Goal: Task Accomplishment & Management: Manage account settings

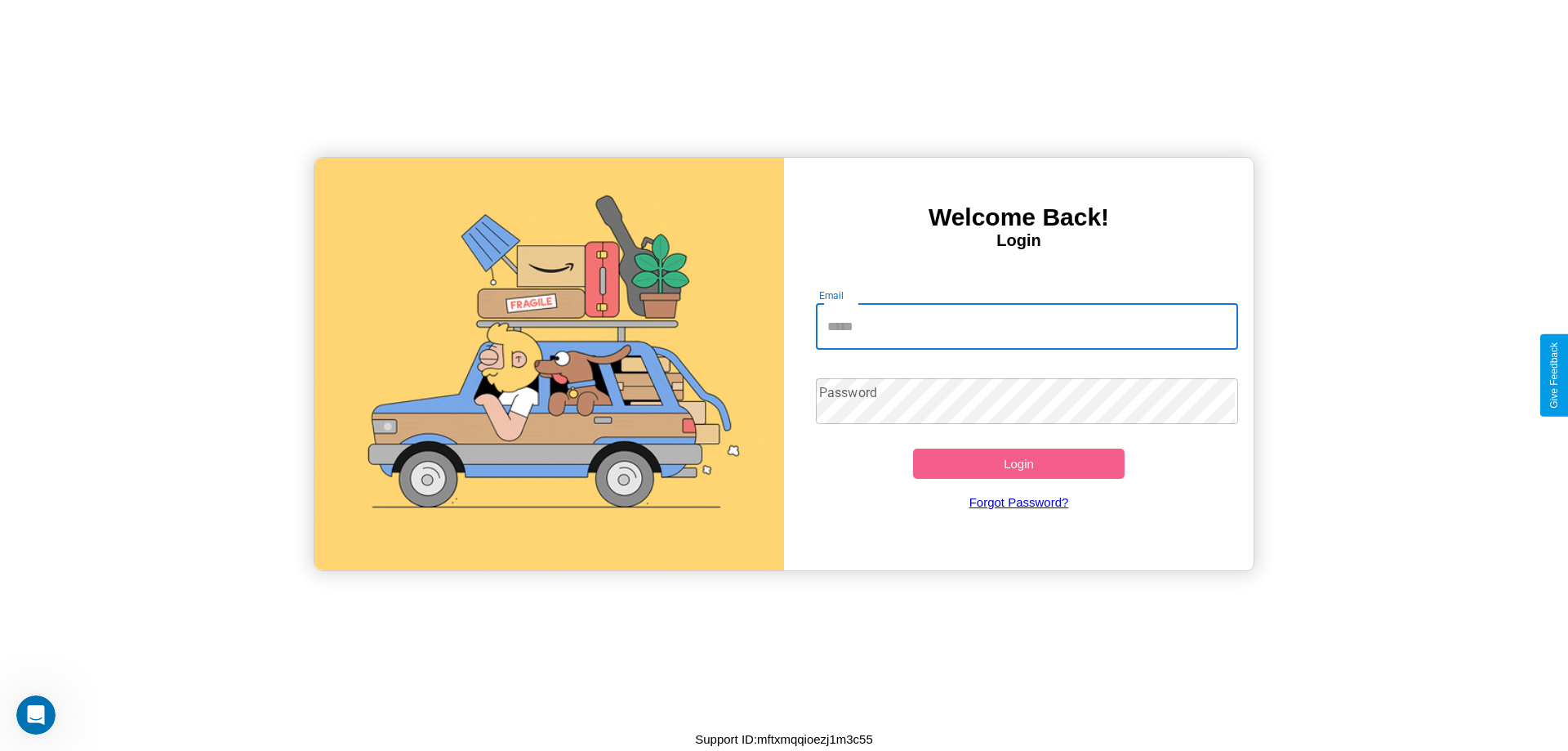
click at [1027, 326] on input "Email" at bounding box center [1028, 327] width 423 height 45
type input "**********"
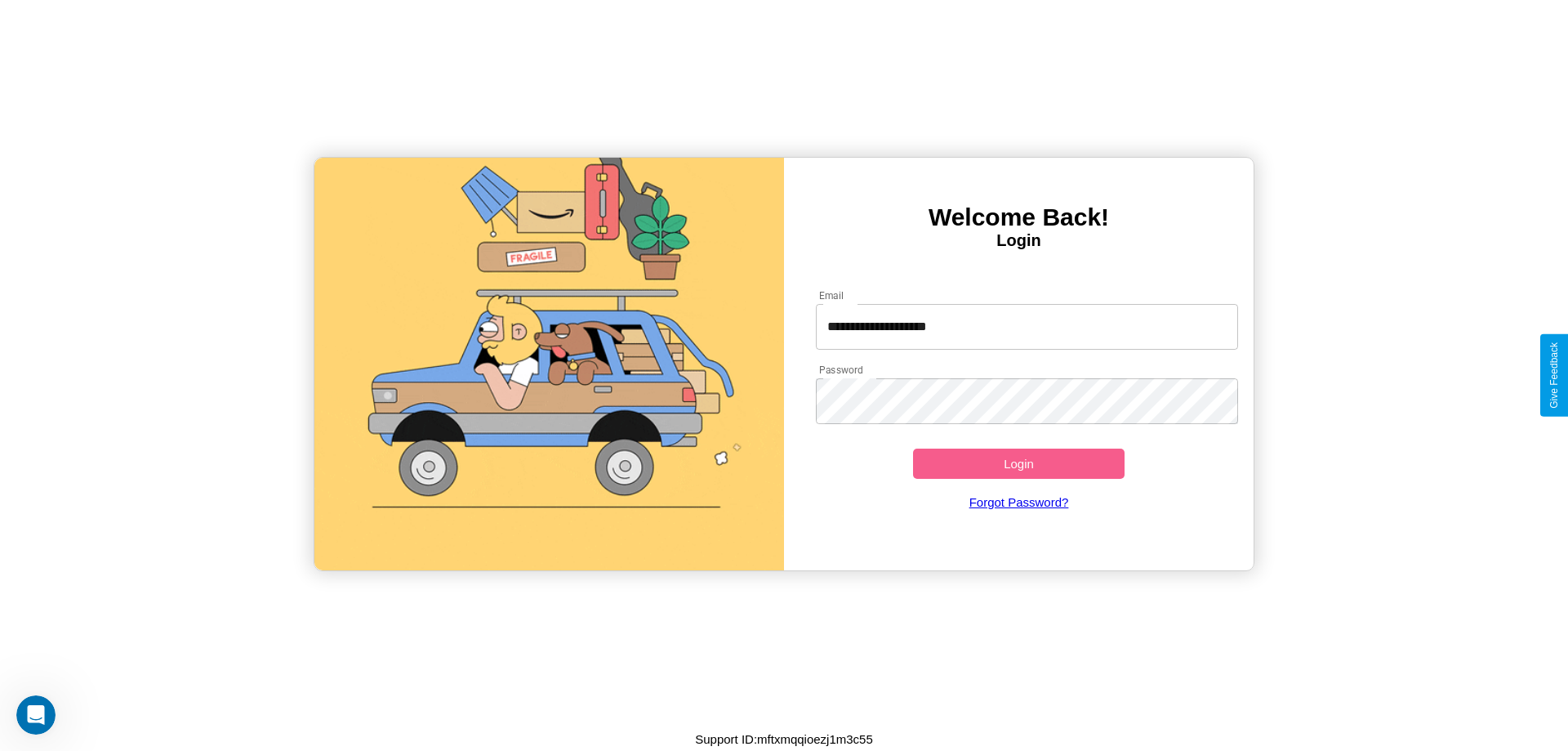
click at [1019, 463] on button "Login" at bounding box center [1019, 464] width 212 height 31
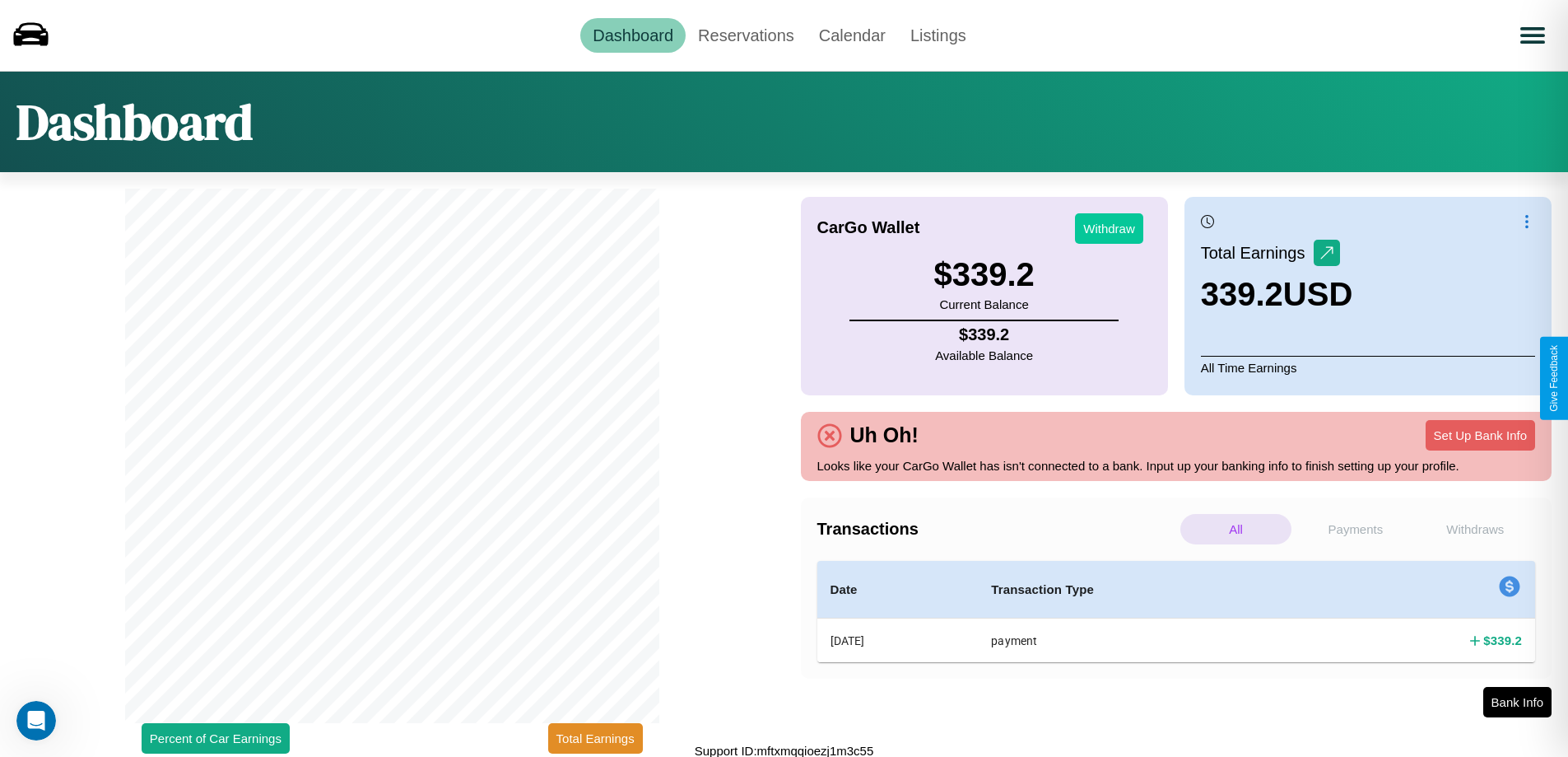
click at [1109, 228] on button "Withdraw" at bounding box center [1109, 228] width 68 height 31
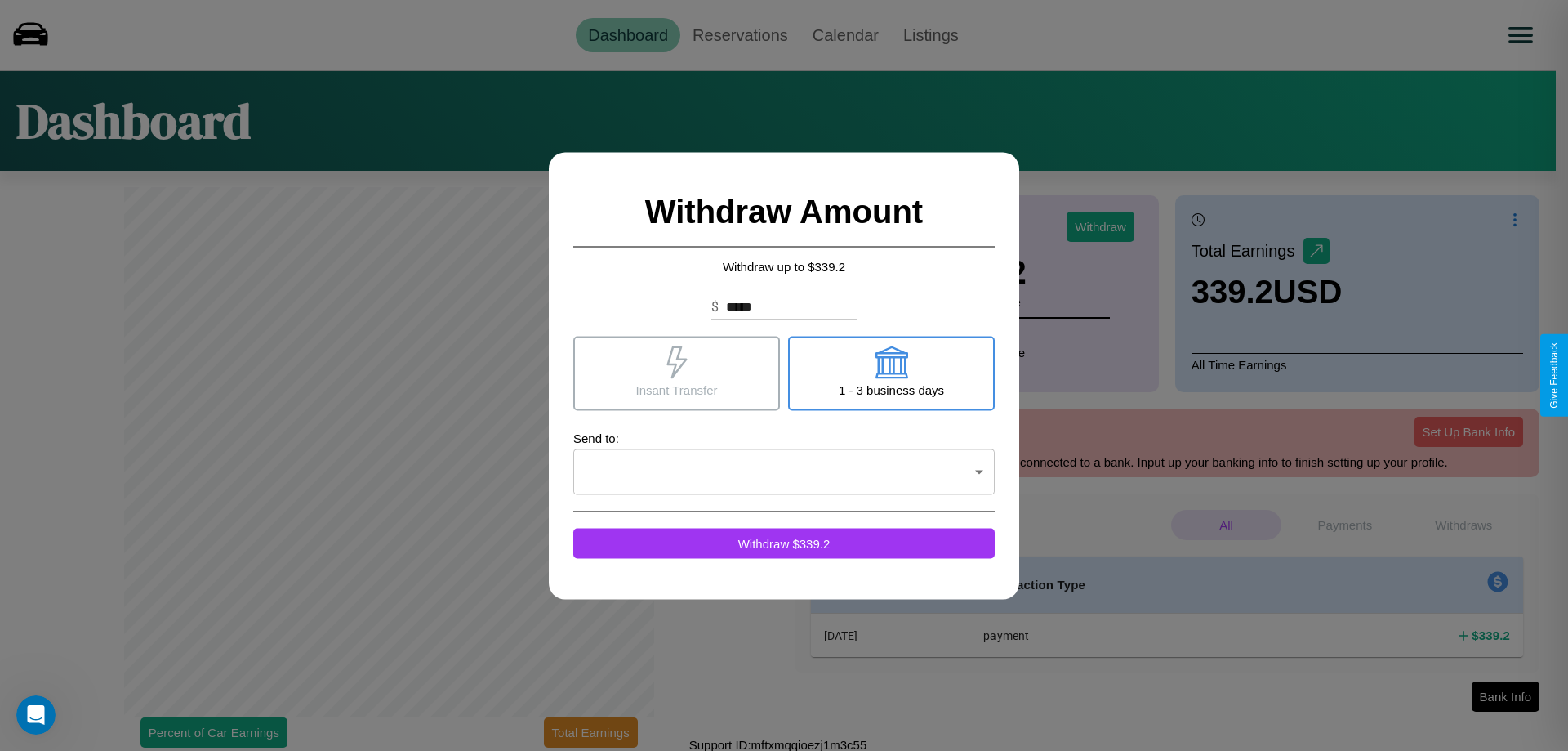
click at [891, 372] on icon at bounding box center [891, 361] width 32 height 32
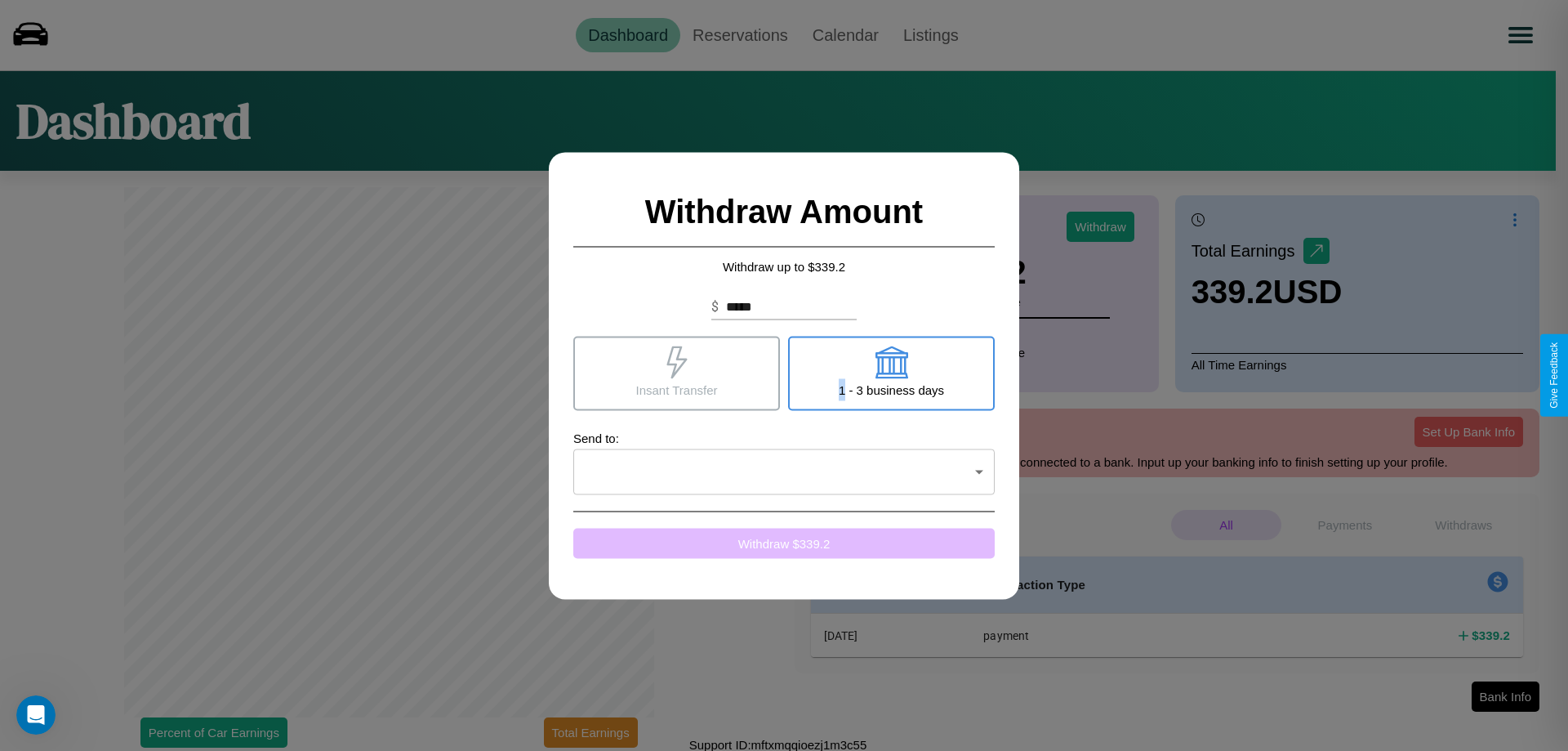
click at [784, 542] on button "Withdraw $ 339.2" at bounding box center [784, 542] width 421 height 31
